Goal: Information Seeking & Learning: Learn about a topic

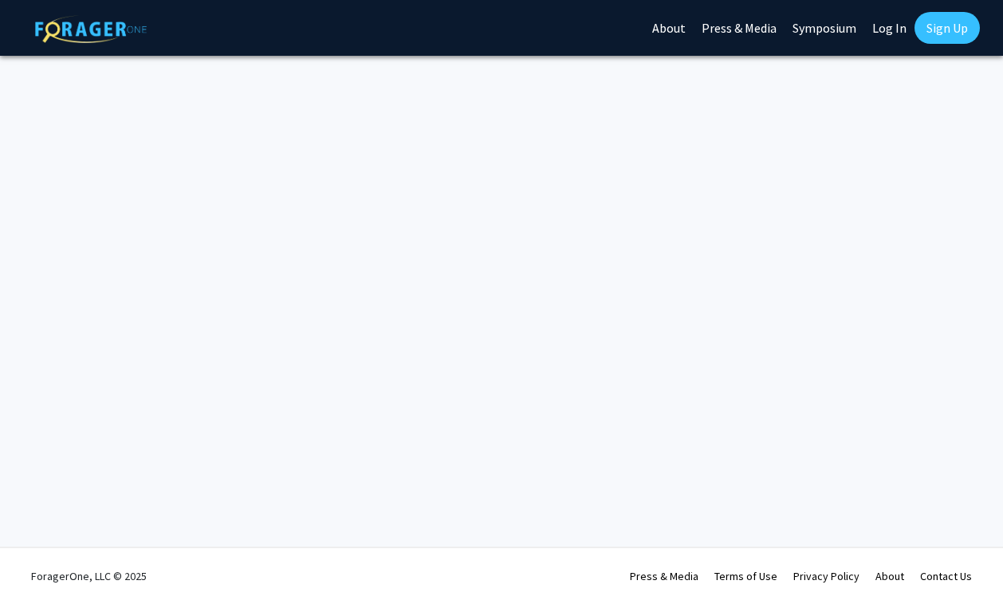
click at [887, 25] on link "Log In" at bounding box center [889, 28] width 50 height 56
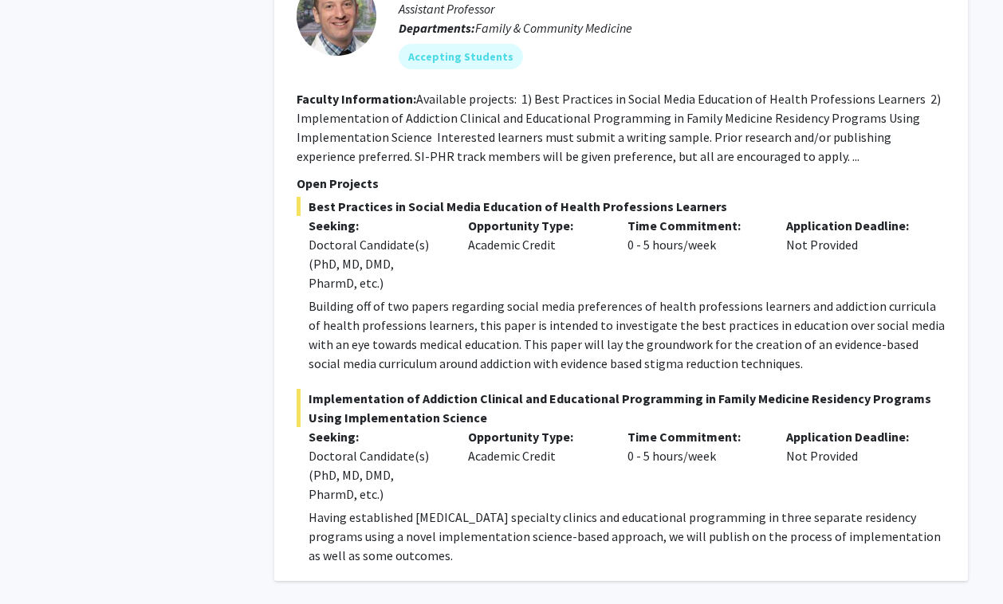
scroll to position [11587, 0]
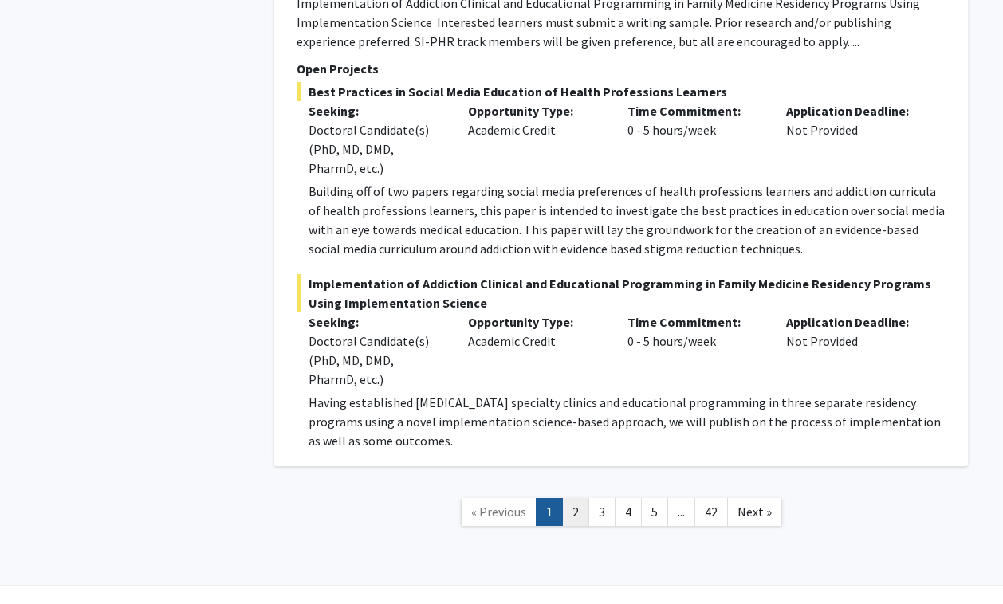
click at [576, 498] on link "2" at bounding box center [575, 512] width 27 height 28
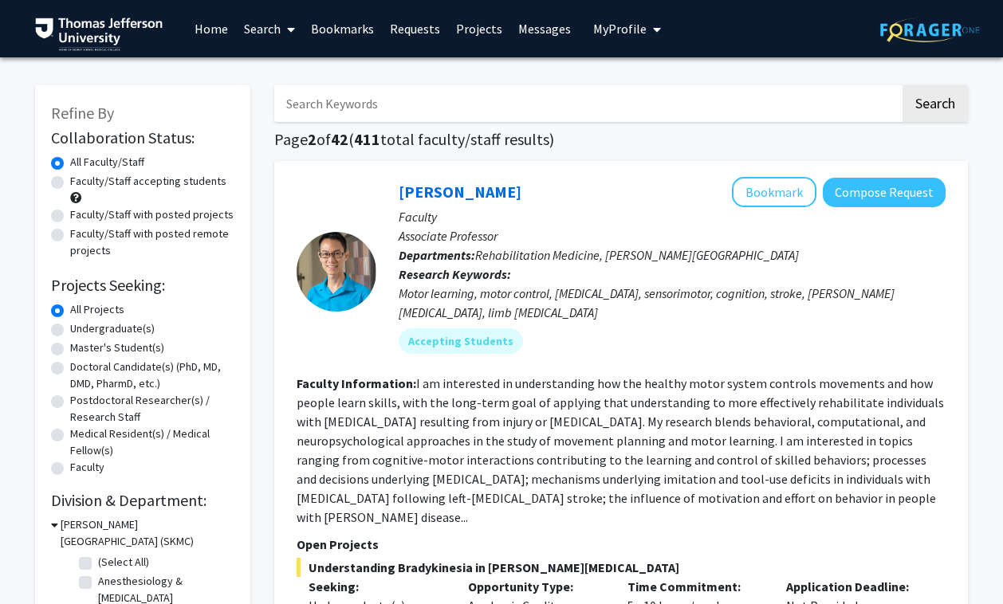
click at [420, 93] on input "Search Keywords" at bounding box center [587, 103] width 626 height 37
click at [902, 85] on button "Search" at bounding box center [934, 103] width 65 height 37
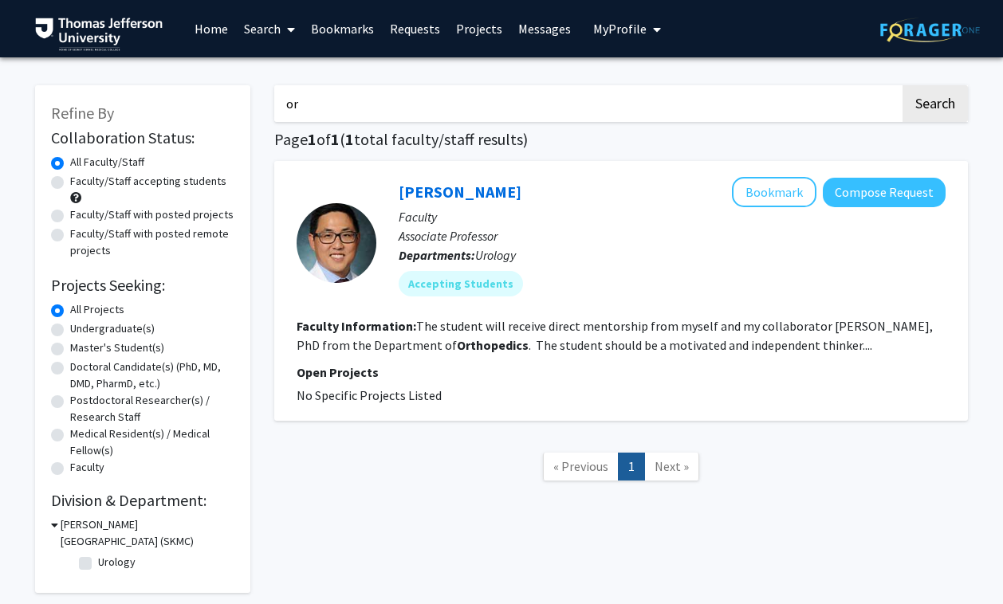
type input "o"
click at [902, 85] on button "Search" at bounding box center [934, 103] width 65 height 37
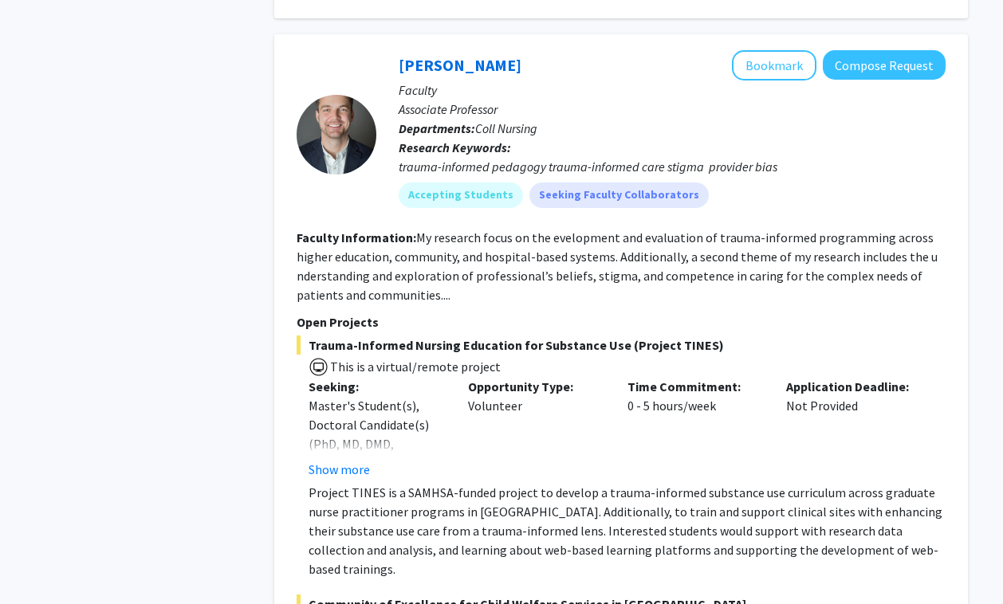
scroll to position [11587, 0]
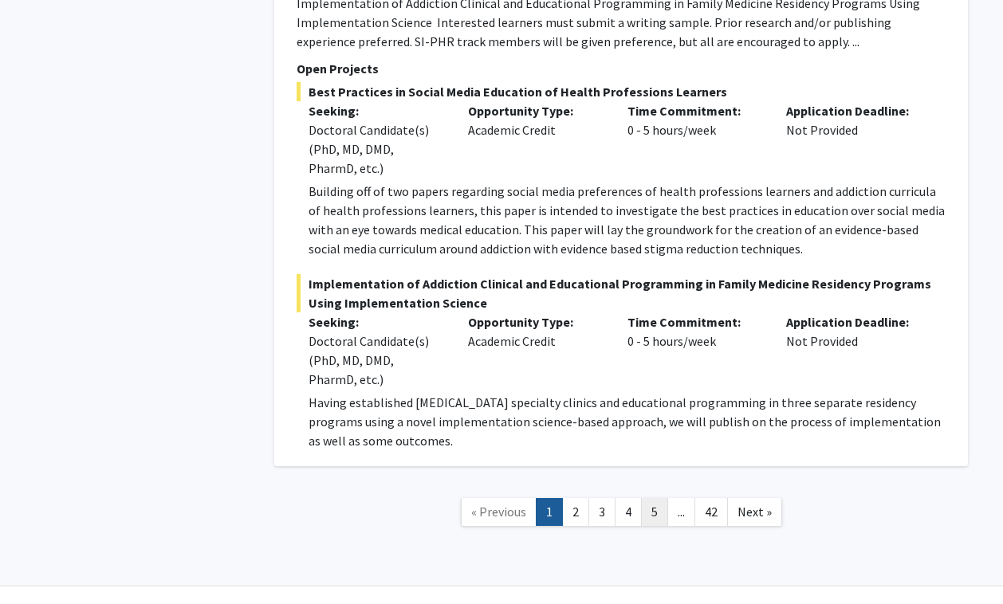
click at [653, 498] on link "5" at bounding box center [654, 512] width 27 height 28
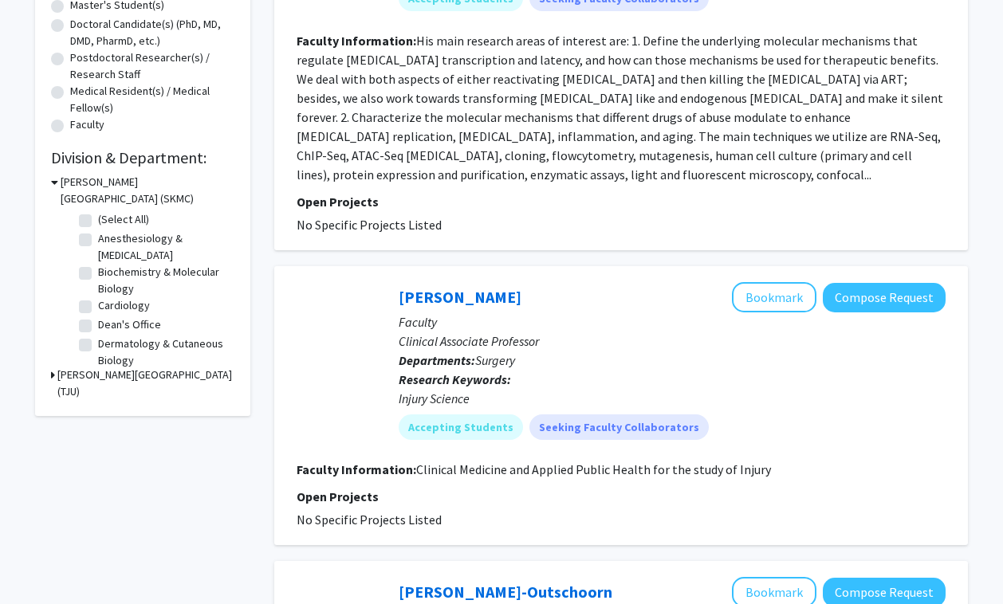
scroll to position [427, 0]
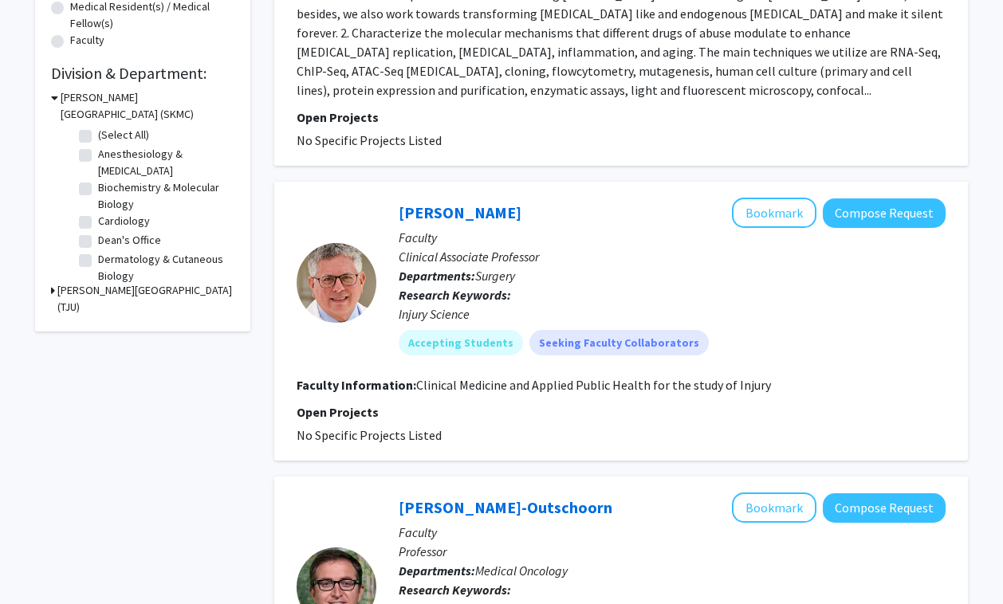
click at [58, 104] on div "[PERSON_NAME][GEOGRAPHIC_DATA] (SKMC)" at bounding box center [142, 105] width 183 height 33
click at [58, 103] on div "[PERSON_NAME][GEOGRAPHIC_DATA] (SKMC)" at bounding box center [142, 105] width 183 height 33
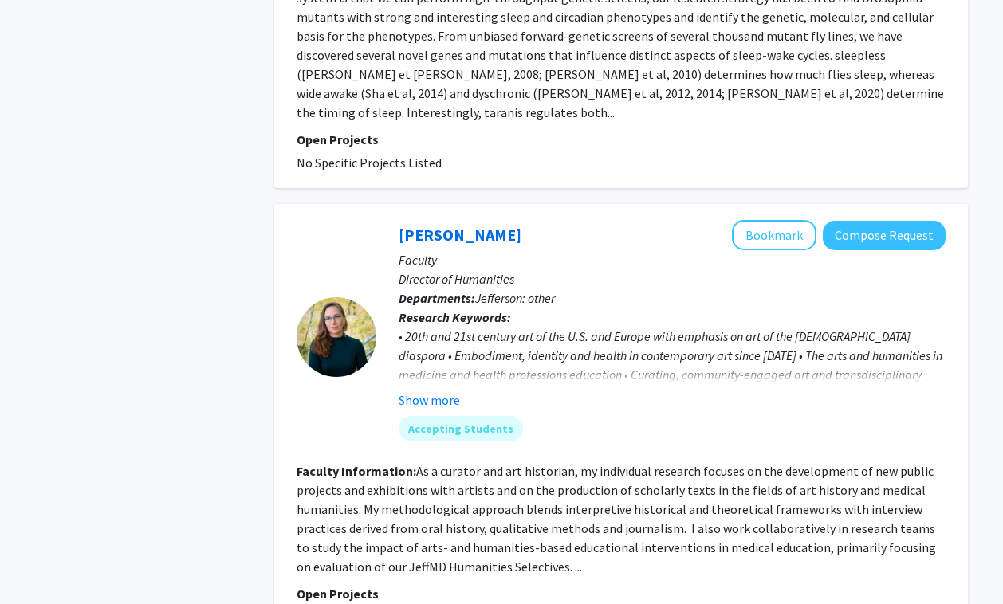
scroll to position [2348, 0]
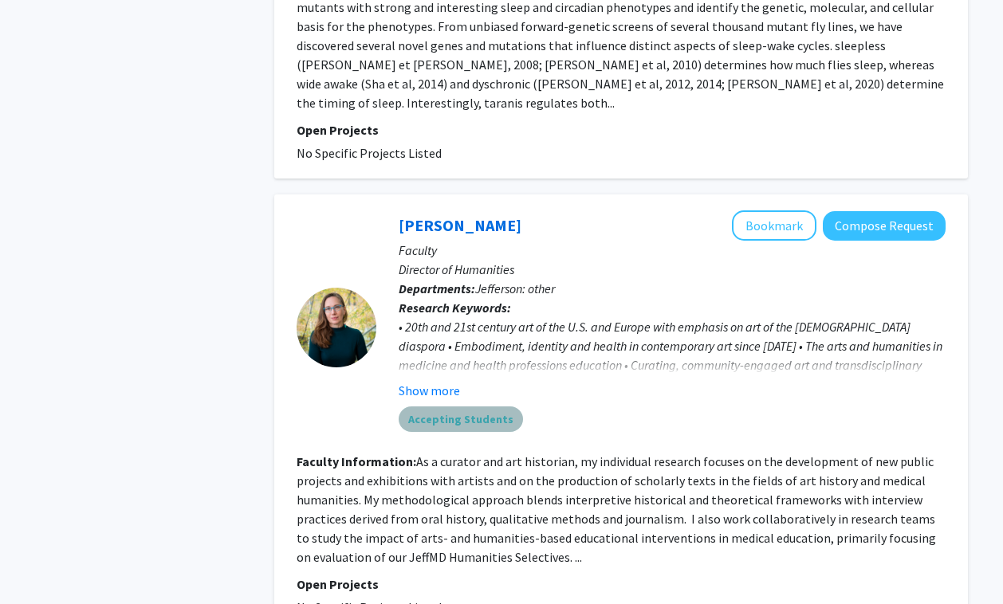
click at [496, 406] on mat-chip "Accepting Students" at bounding box center [460, 419] width 124 height 26
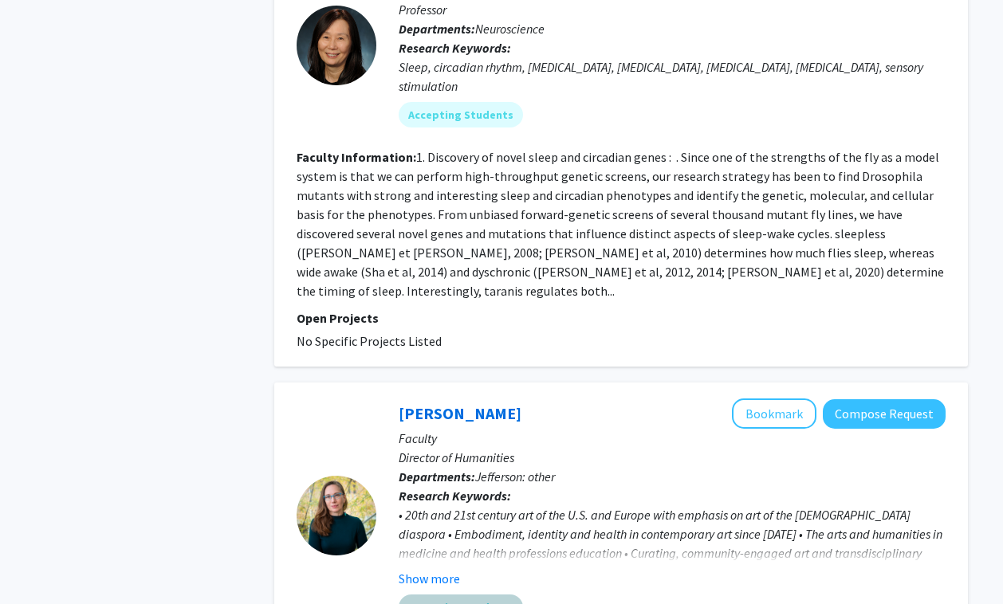
scroll to position [3590, 0]
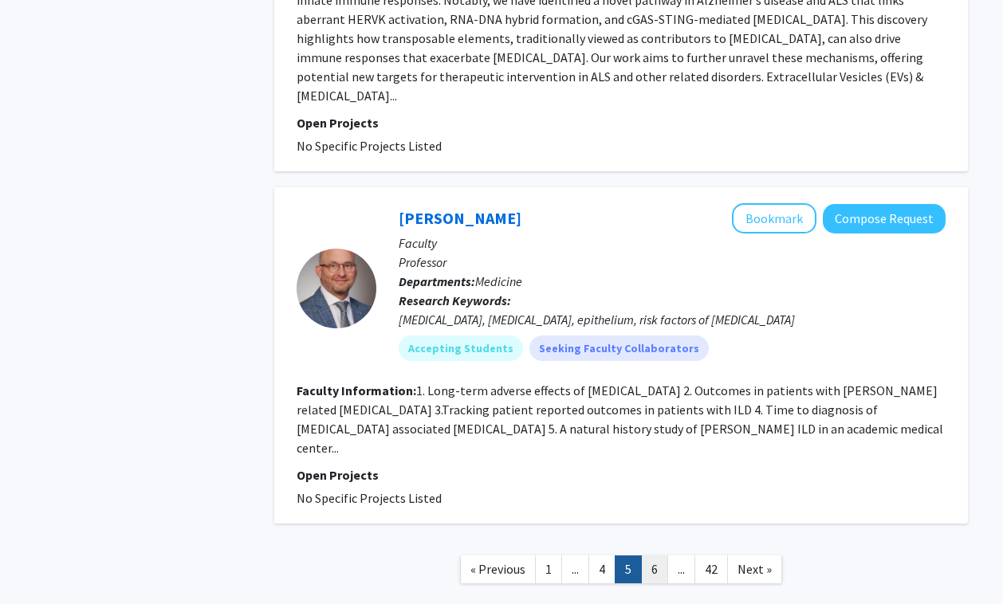
click at [651, 555] on link "6" at bounding box center [654, 569] width 27 height 28
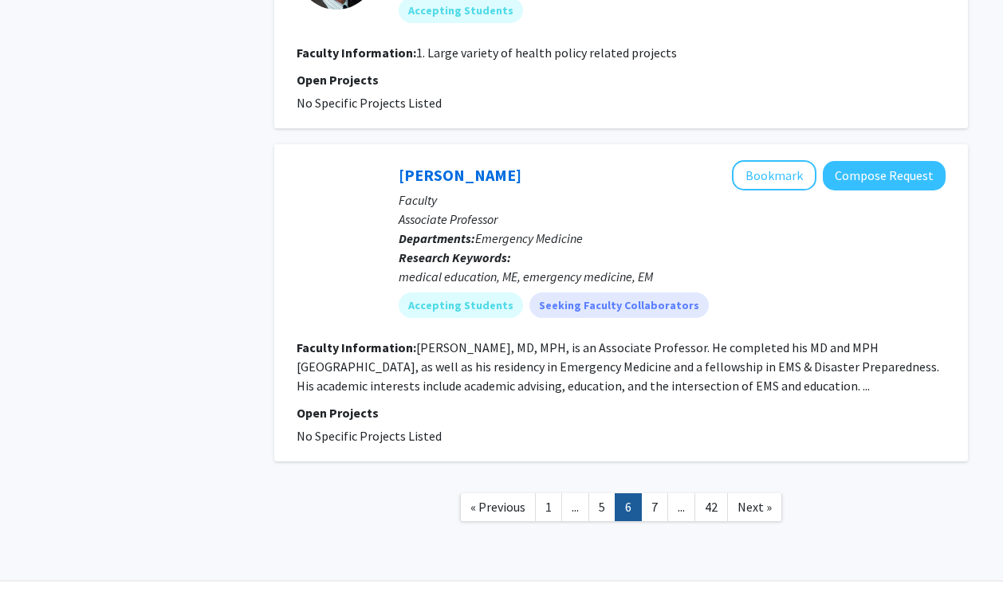
scroll to position [2914, 0]
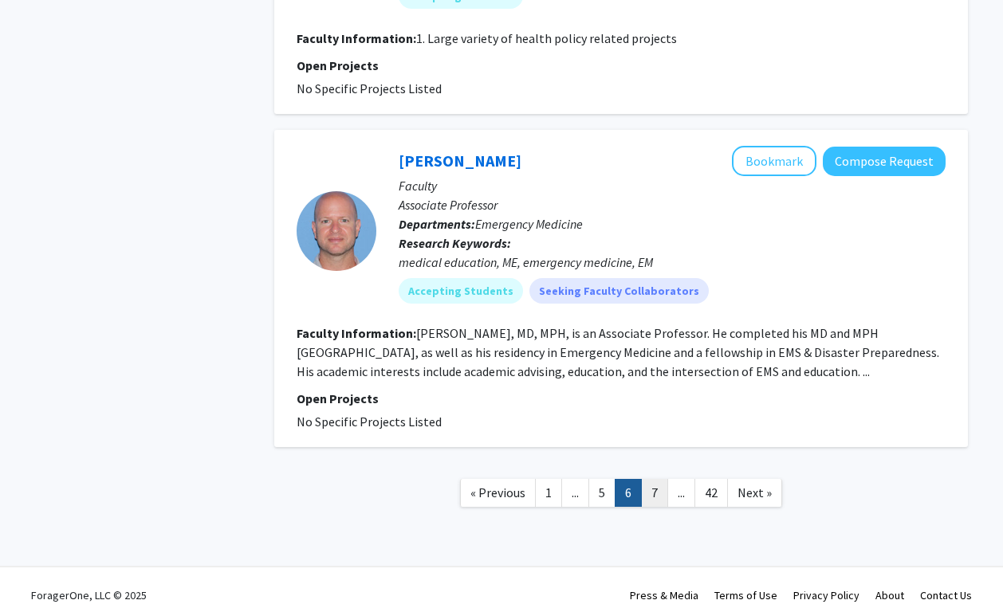
click at [657, 480] on link "7" at bounding box center [654, 493] width 27 height 28
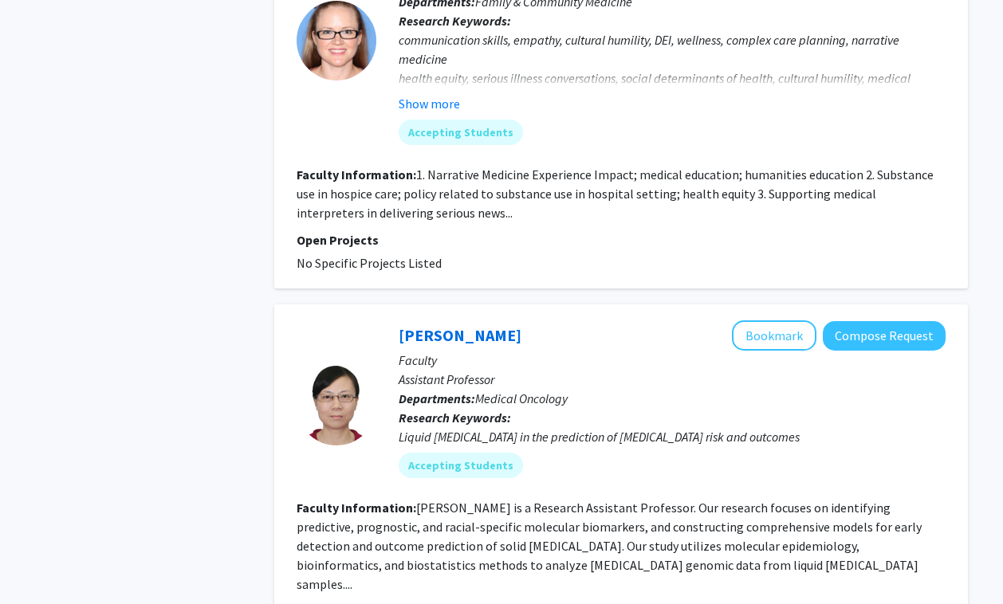
scroll to position [3571, 0]
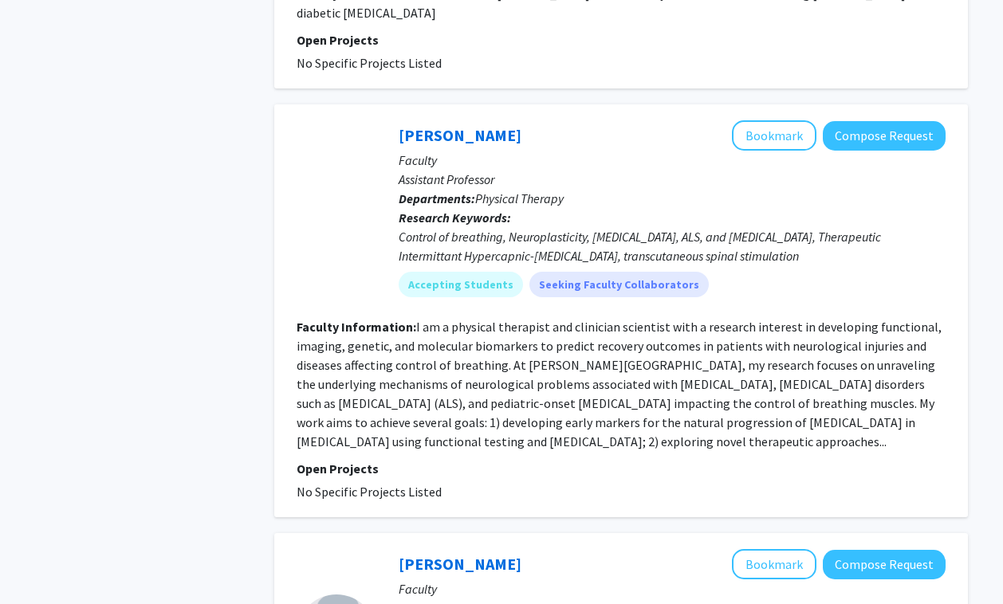
scroll to position [3526, 0]
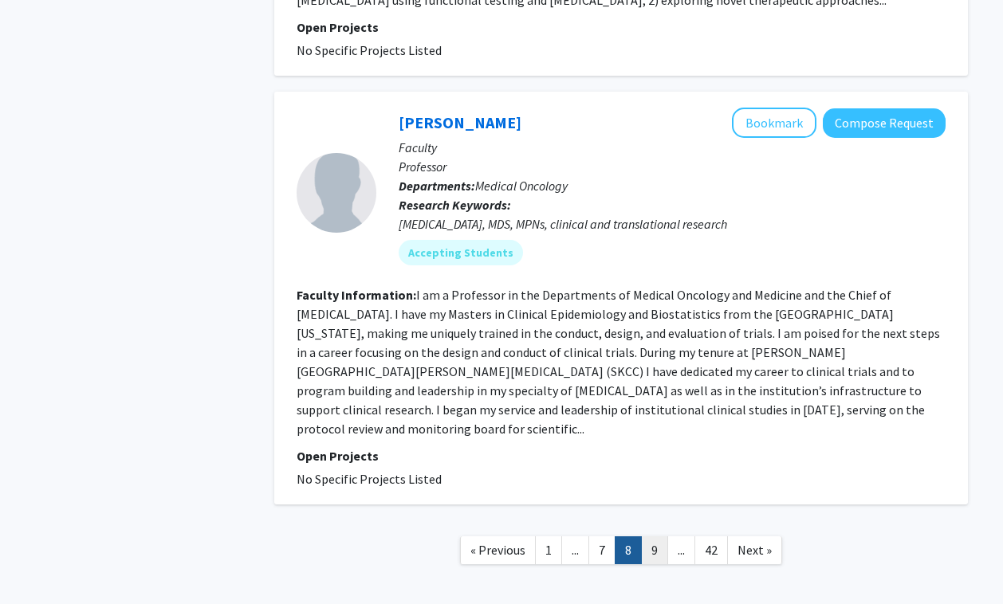
click at [658, 536] on link "9" at bounding box center [654, 550] width 27 height 28
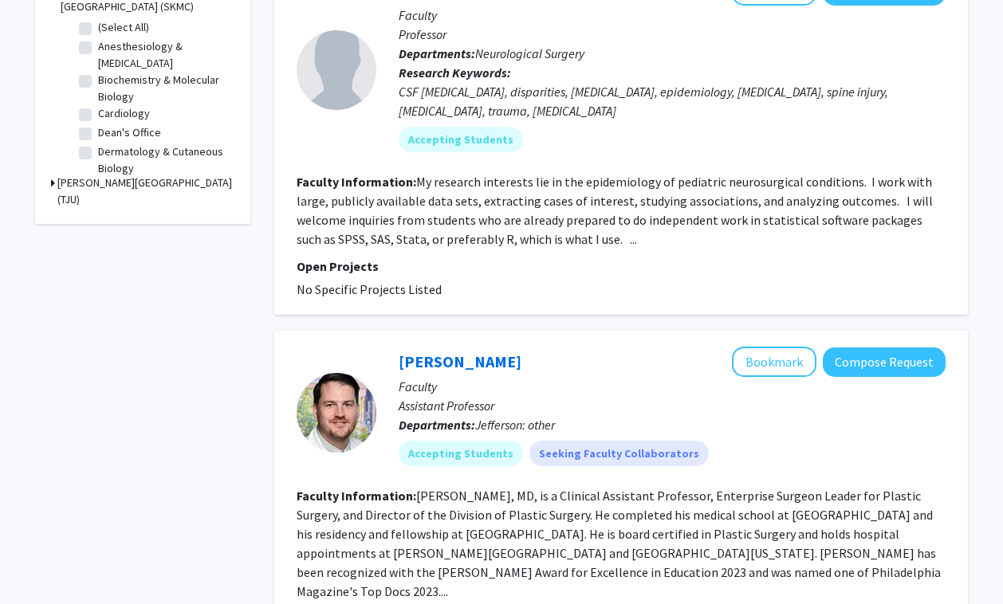
scroll to position [571, 0]
